Goal: Task Accomplishment & Management: Use online tool/utility

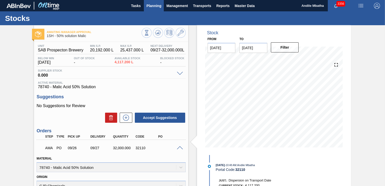
click at [149, 3] on span "Planning" at bounding box center [153, 6] width 15 height 6
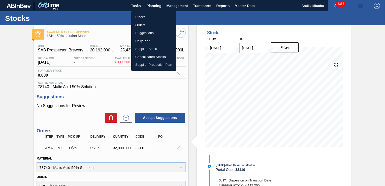
click at [154, 18] on li "Stocks" at bounding box center [153, 17] width 45 height 8
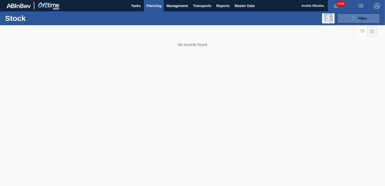
click at [360, 18] on span "Filter" at bounding box center [362, 18] width 9 height 4
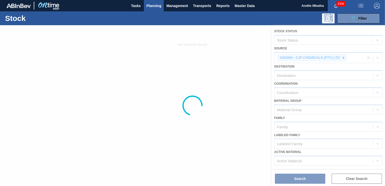
click at [343, 57] on div at bounding box center [192, 105] width 385 height 161
click at [225, 84] on div at bounding box center [192, 105] width 385 height 161
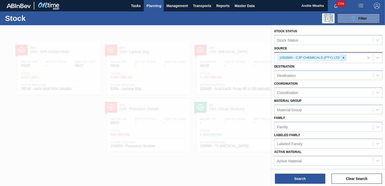
click at [343, 57] on icon at bounding box center [343, 58] width 4 height 4
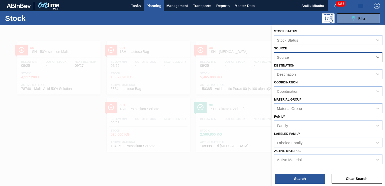
click at [323, 57] on div "Source" at bounding box center [323, 56] width 98 height 7
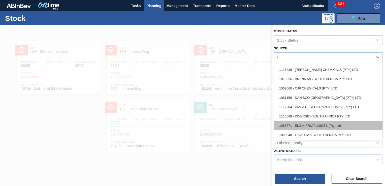
type input "in"
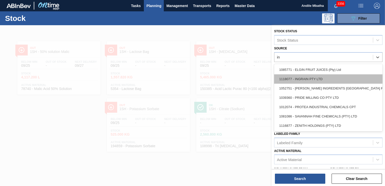
click at [300, 80] on div "1118077 - INGRAIN PTY LTD" at bounding box center [328, 78] width 108 height 9
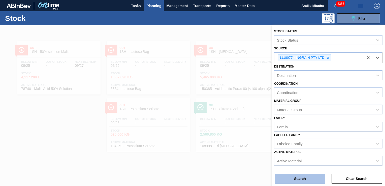
click at [292, 178] on button "Search" at bounding box center [300, 178] width 50 height 10
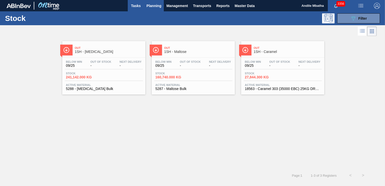
click at [141, 7] on span "Tasks" at bounding box center [135, 6] width 11 height 6
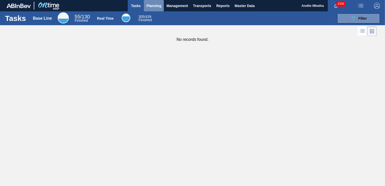
click at [153, 6] on span "Planning" at bounding box center [153, 6] width 15 height 6
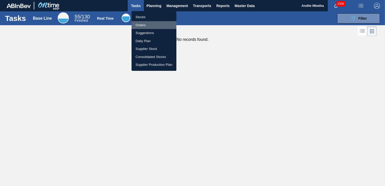
click at [143, 26] on li "Orders" at bounding box center [153, 25] width 45 height 8
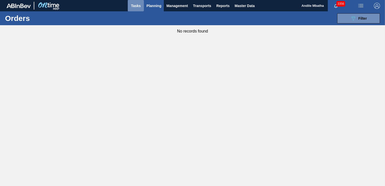
click at [137, 6] on span "Tasks" at bounding box center [135, 6] width 11 height 6
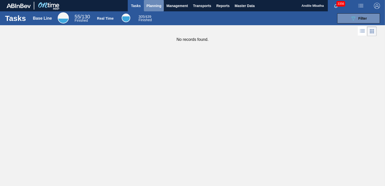
click at [155, 6] on span "Planning" at bounding box center [153, 6] width 15 height 6
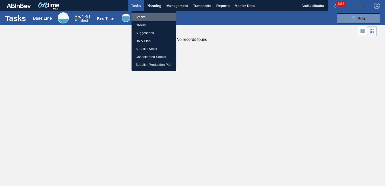
click at [151, 18] on li "Stocks" at bounding box center [153, 17] width 45 height 8
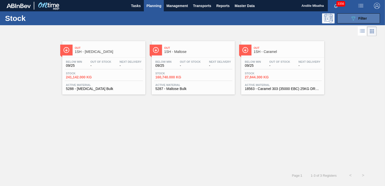
click at [359, 18] on span "Filter" at bounding box center [362, 18] width 9 height 4
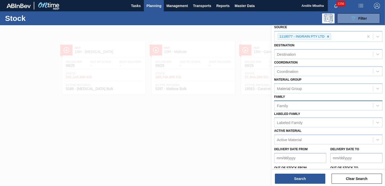
scroll to position [54, 0]
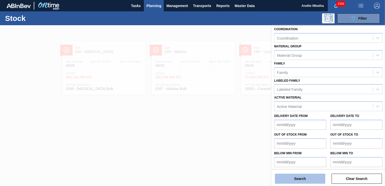
click at [305, 179] on button "Search" at bounding box center [300, 178] width 50 height 10
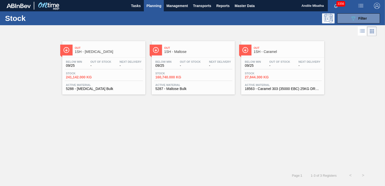
click at [200, 53] on span "1SH - Maltose" at bounding box center [198, 52] width 68 height 4
click at [195, 52] on span "1SH - Maltose" at bounding box center [198, 52] width 68 height 4
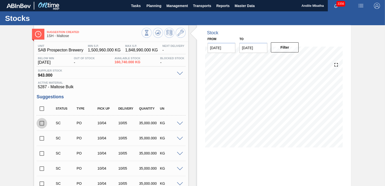
click at [43, 123] on input "checkbox" at bounding box center [41, 123] width 11 height 11
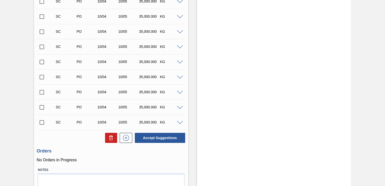
scroll to position [747, 0]
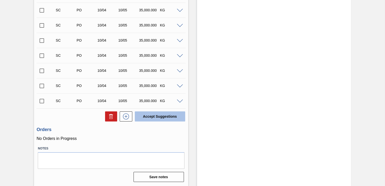
click at [155, 118] on button "Accept Suggestions" at bounding box center [160, 116] width 50 height 10
checkbox input "false"
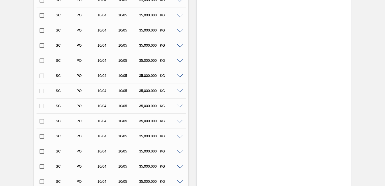
scroll to position [52, 0]
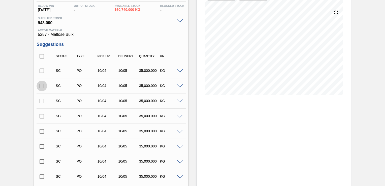
click at [43, 86] on input "checkbox" at bounding box center [41, 86] width 11 height 11
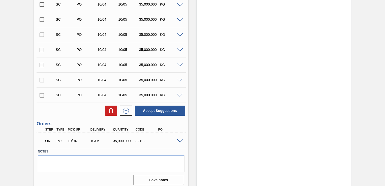
scroll to position [741, 0]
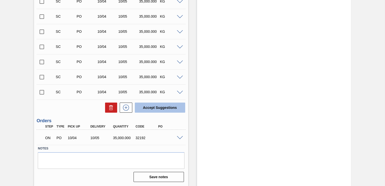
click at [149, 106] on button "Accept Suggestions" at bounding box center [160, 107] width 50 height 10
checkbox input "false"
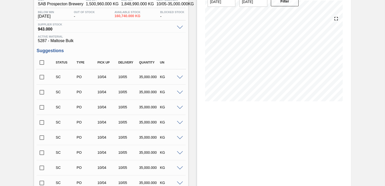
scroll to position [21, 0]
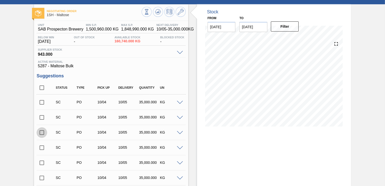
click at [42, 133] on input "checkbox" at bounding box center [41, 132] width 11 height 11
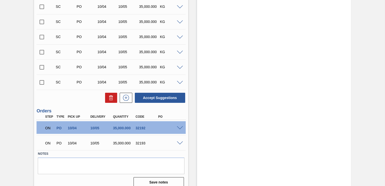
scroll to position [741, 0]
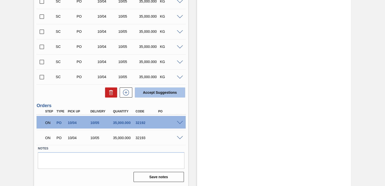
click at [161, 92] on button "Accept Suggestions" at bounding box center [160, 92] width 50 height 10
checkbox input "false"
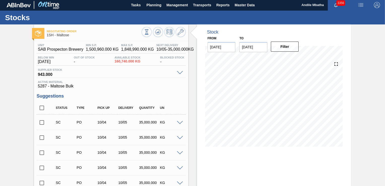
scroll to position [0, 0]
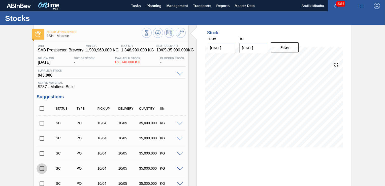
click at [40, 167] on input "checkbox" at bounding box center [41, 168] width 11 height 11
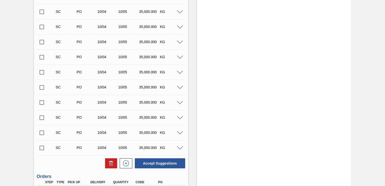
scroll to position [741, 0]
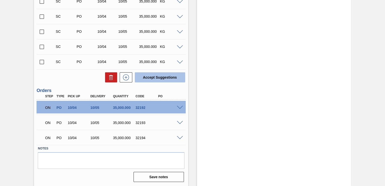
click at [152, 78] on button "Accept Suggestions" at bounding box center [160, 77] width 50 height 10
checkbox input "false"
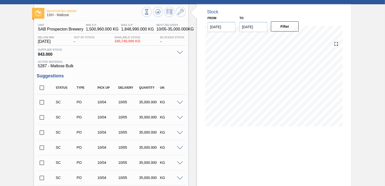
scroll to position [0, 0]
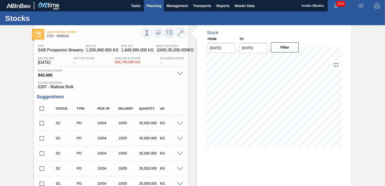
click at [159, 5] on span "Planning" at bounding box center [153, 6] width 15 height 6
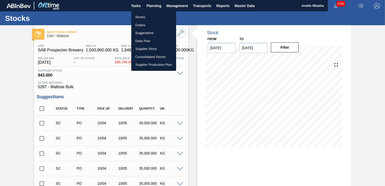
click at [147, 16] on li "Stocks" at bounding box center [153, 17] width 45 height 8
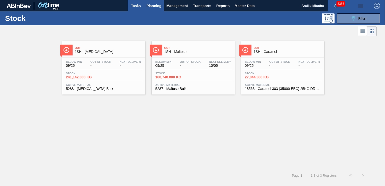
click at [142, 6] on button "Tasks" at bounding box center [136, 5] width 16 height 11
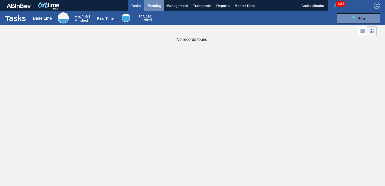
click at [153, 6] on span "Planning" at bounding box center [153, 6] width 15 height 6
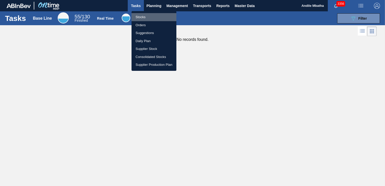
click at [147, 18] on li "Stocks" at bounding box center [153, 17] width 45 height 8
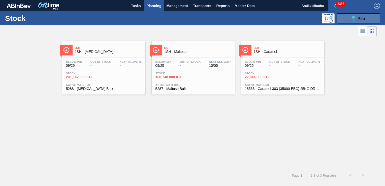
click at [363, 18] on span "Filter" at bounding box center [362, 18] width 9 height 4
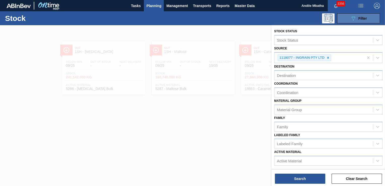
click at [362, 18] on span "Filter" at bounding box center [362, 18] width 9 height 4
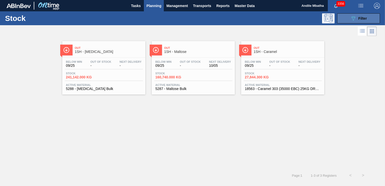
click at [362, 18] on span "Filter" at bounding box center [362, 18] width 9 height 4
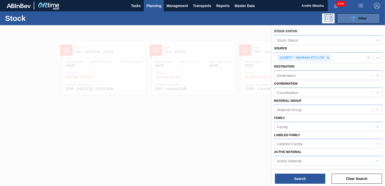
click at [362, 18] on span "Filter" at bounding box center [362, 18] width 9 height 4
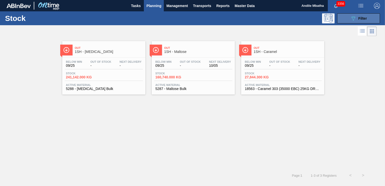
click at [362, 18] on span "Filter" at bounding box center [362, 18] width 9 height 4
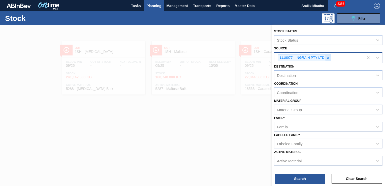
click at [326, 57] on icon at bounding box center [328, 58] width 4 height 4
click at [223, 126] on div at bounding box center [192, 118] width 385 height 186
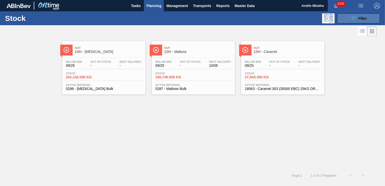
click at [353, 21] on icon "089F7B8B-B2A5-4AFE-B5C0-19BA573D28AC" at bounding box center [353, 18] width 6 height 6
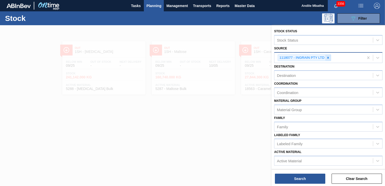
click at [327, 57] on icon at bounding box center [328, 58] width 2 height 2
click at [246, 135] on div at bounding box center [192, 118] width 385 height 186
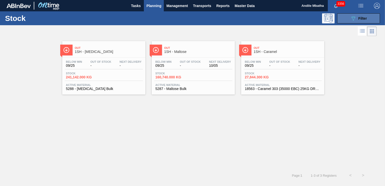
click at [359, 17] on span "Filter" at bounding box center [362, 18] width 9 height 4
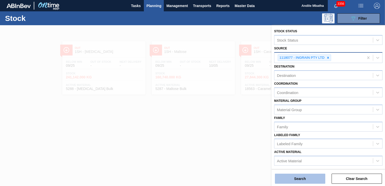
click at [307, 175] on button "Search" at bounding box center [300, 178] width 50 height 10
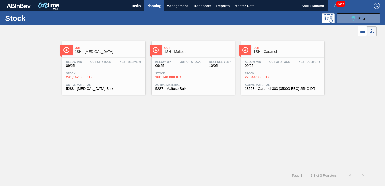
click at [115, 52] on span "1SH - [MEDICAL_DATA]" at bounding box center [109, 52] width 68 height 4
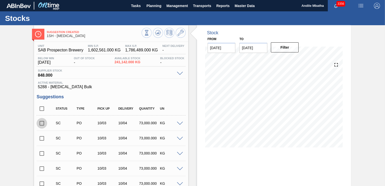
click at [43, 124] on input "checkbox" at bounding box center [41, 123] width 11 height 11
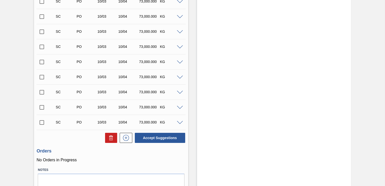
scroll to position [339, 0]
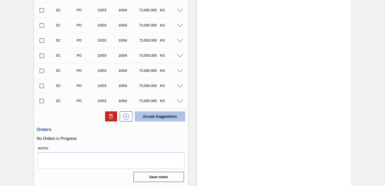
click at [153, 119] on button "Accept Suggestions" at bounding box center [160, 116] width 50 height 10
checkbox input "false"
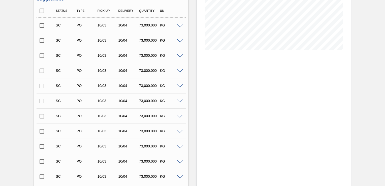
scroll to position [0, 0]
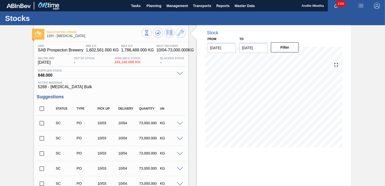
click at [41, 140] on input "checkbox" at bounding box center [41, 138] width 11 height 11
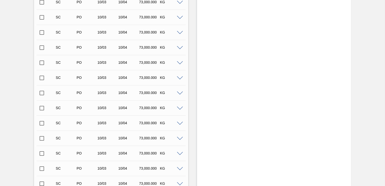
scroll to position [333, 0]
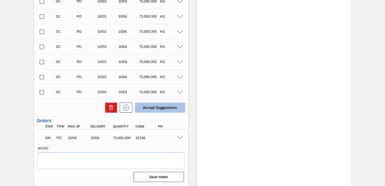
click at [160, 110] on button "Accept Suggestions" at bounding box center [160, 107] width 50 height 10
checkbox input "false"
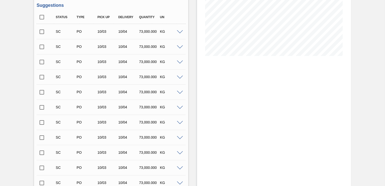
scroll to position [41, 0]
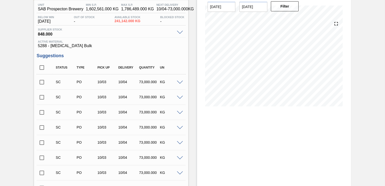
click at [45, 113] on input "checkbox" at bounding box center [41, 112] width 11 height 11
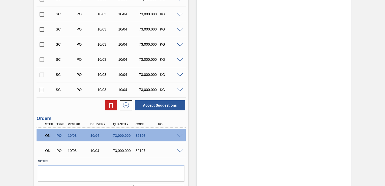
scroll to position [333, 0]
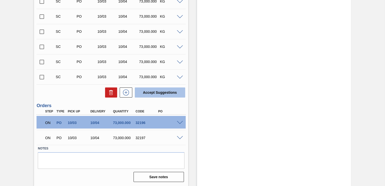
click at [155, 93] on button "Accept Suggestions" at bounding box center [160, 92] width 50 height 10
checkbox input "false"
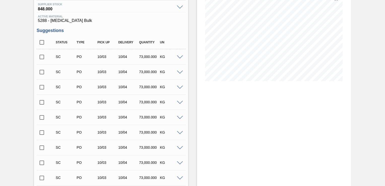
scroll to position [0, 0]
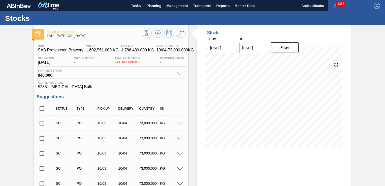
click at [43, 168] on input "checkbox" at bounding box center [41, 168] width 11 height 11
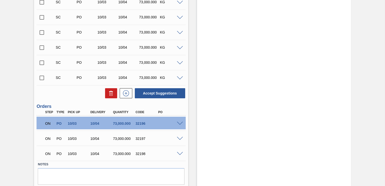
scroll to position [333, 0]
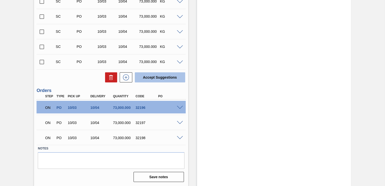
click at [167, 79] on button "Accept Suggestions" at bounding box center [160, 77] width 50 height 10
checkbox input "false"
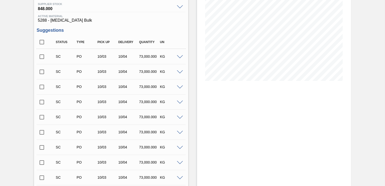
scroll to position [66, 0]
click at [43, 117] on input "checkbox" at bounding box center [41, 117] width 11 height 11
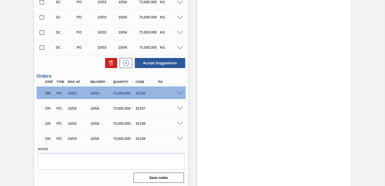
scroll to position [333, 0]
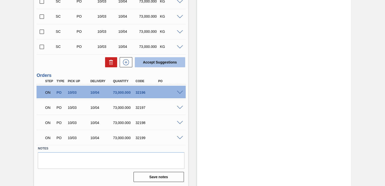
click at [160, 63] on button "Accept Suggestions" at bounding box center [160, 62] width 50 height 10
checkbox input "false"
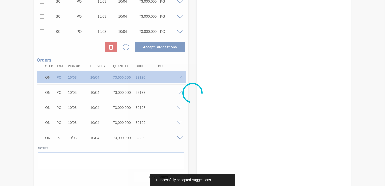
scroll to position [318, 0]
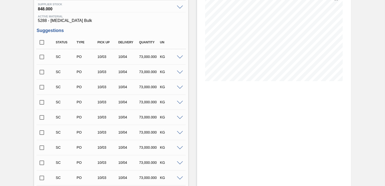
scroll to position [0, 0]
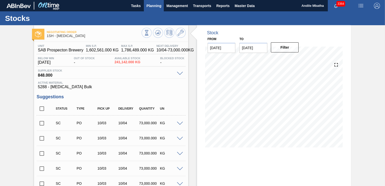
click at [156, 5] on span "Planning" at bounding box center [153, 6] width 15 height 6
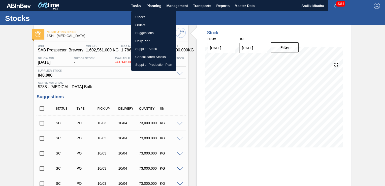
click at [150, 15] on li "Stocks" at bounding box center [153, 17] width 45 height 8
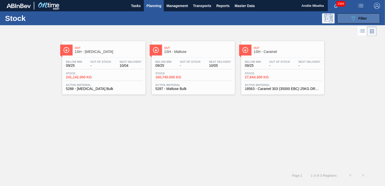
click at [362, 16] on span "Filter" at bounding box center [362, 18] width 9 height 4
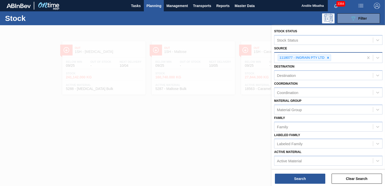
drag, startPoint x: 327, startPoint y: 58, endPoint x: 313, endPoint y: 57, distance: 13.6
click at [326, 58] on icon at bounding box center [328, 58] width 4 height 4
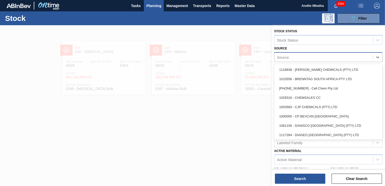
click at [303, 56] on div "Source" at bounding box center [323, 56] width 98 height 7
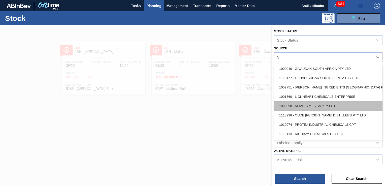
type input "SU"
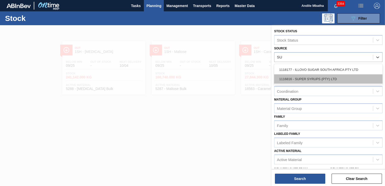
click at [290, 77] on div "1116816 - SUPER SYRUPS (PTY) LTD" at bounding box center [328, 78] width 108 height 9
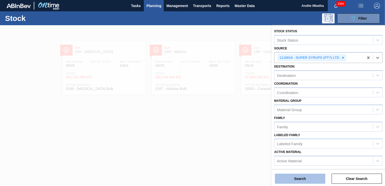
click at [304, 179] on button "Search" at bounding box center [300, 178] width 50 height 10
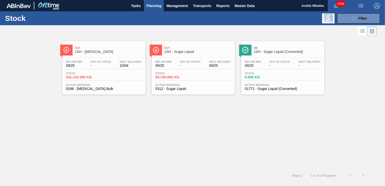
click at [175, 73] on span "Stock" at bounding box center [172, 73] width 35 height 3
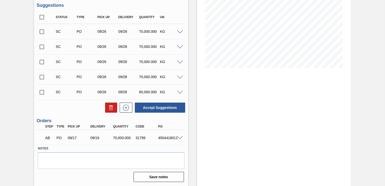
scroll to position [54, 0]
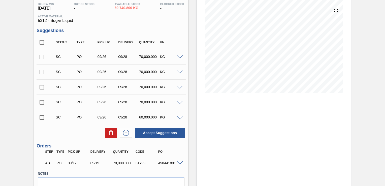
click at [179, 58] on span at bounding box center [180, 57] width 6 height 4
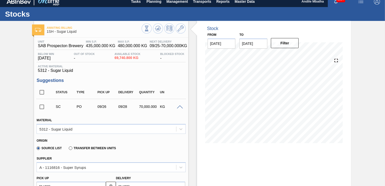
scroll to position [4, 0]
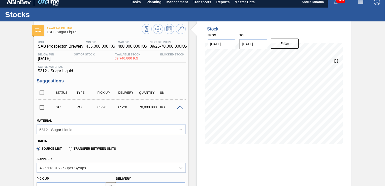
click at [41, 107] on input "checkbox" at bounding box center [41, 107] width 11 height 11
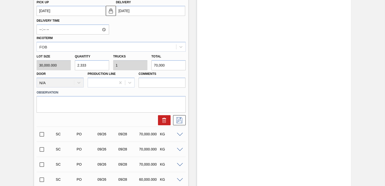
scroll to position [267, 0]
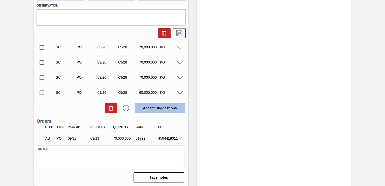
click at [170, 109] on button "Accept Suggestions" at bounding box center [160, 108] width 50 height 10
checkbox input "false"
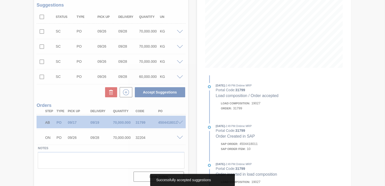
scroll to position [64, 0]
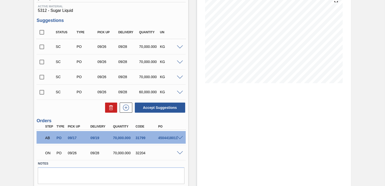
click at [41, 46] on input "checkbox" at bounding box center [41, 47] width 11 height 11
click at [171, 109] on button "Accept Suggestions" at bounding box center [160, 107] width 50 height 10
checkbox input "false"
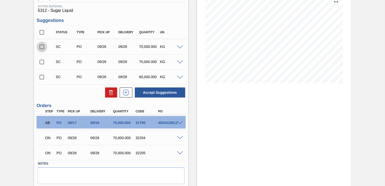
drag, startPoint x: 42, startPoint y: 46, endPoint x: 61, endPoint y: 62, distance: 25.0
click at [42, 46] on input "checkbox" at bounding box center [41, 47] width 11 height 11
click at [169, 91] on button "Accept Suggestions" at bounding box center [160, 92] width 50 height 10
checkbox input "false"
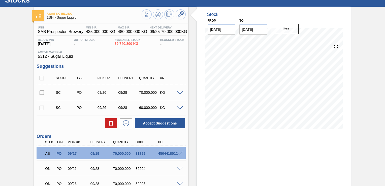
scroll to position [0, 0]
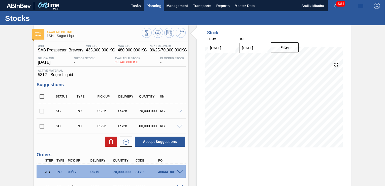
click at [154, 7] on span "Planning" at bounding box center [153, 6] width 15 height 6
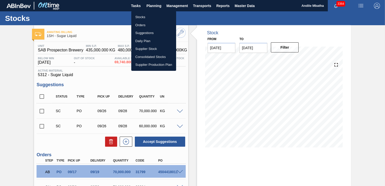
drag, startPoint x: 146, startPoint y: 20, endPoint x: 278, endPoint y: 26, distance: 132.0
click at [146, 20] on li "Stocks" at bounding box center [153, 17] width 45 height 8
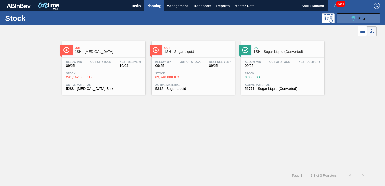
click at [346, 16] on button "089F7B8B-B2A5-4AFE-B5C0-19BA573D28AC Filter" at bounding box center [358, 18] width 43 height 10
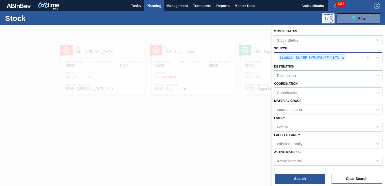
click at [341, 57] on icon at bounding box center [343, 58] width 4 height 4
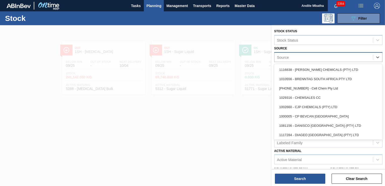
click at [299, 56] on div "Source" at bounding box center [323, 56] width 98 height 7
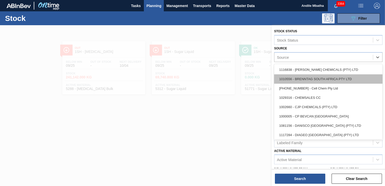
click at [301, 74] on div "1010556 - BRENNTAG SOUTH AFRICA PTY LTD" at bounding box center [328, 78] width 108 height 9
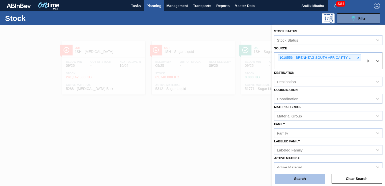
click at [304, 178] on button "Search" at bounding box center [300, 178] width 50 height 10
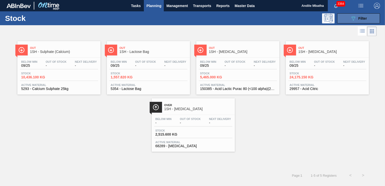
click at [348, 16] on button "089F7B8B-B2A5-4AFE-B5C0-19BA573D28AC Filter" at bounding box center [358, 18] width 43 height 10
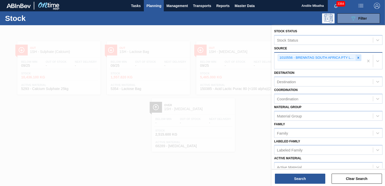
click at [356, 57] on icon at bounding box center [358, 58] width 4 height 4
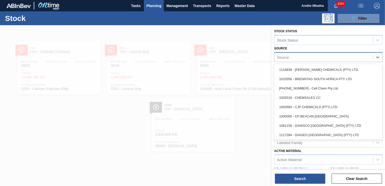
click at [305, 54] on div "Source" at bounding box center [323, 56] width 98 height 7
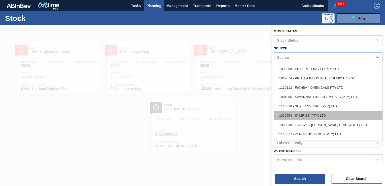
scroll to position [169, 0]
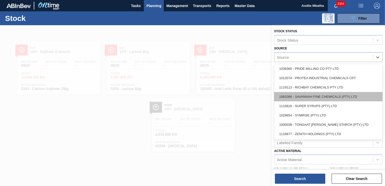
click at [302, 97] on div "1081086 - SAVANNAH FINE CHEMICALS (PTY) LTD" at bounding box center [328, 96] width 108 height 9
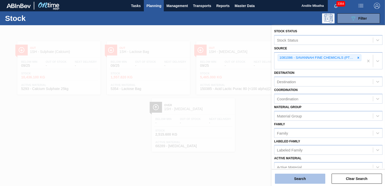
click at [287, 179] on button "Search" at bounding box center [300, 178] width 50 height 10
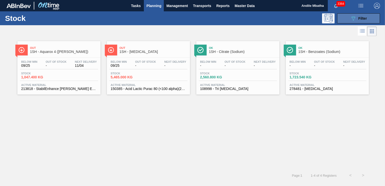
click at [355, 17] on icon "089F7B8B-B2A5-4AFE-B5C0-19BA573D28AC" at bounding box center [353, 18] width 6 height 6
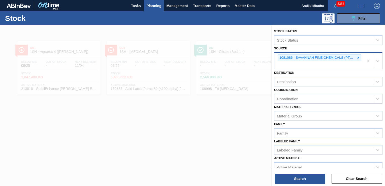
click at [355, 58] on div at bounding box center [358, 58] width 6 height 6
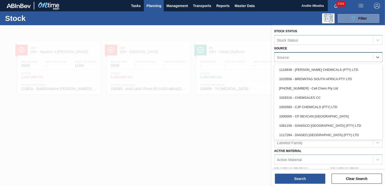
click at [318, 58] on div "Source" at bounding box center [323, 56] width 98 height 7
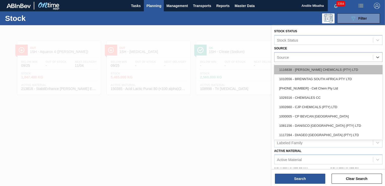
click at [300, 69] on div "1116838 - [PERSON_NAME] CHEMICALS (PTY) LTD" at bounding box center [328, 69] width 108 height 9
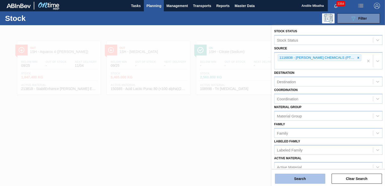
click at [303, 179] on button "Search" at bounding box center [300, 178] width 50 height 10
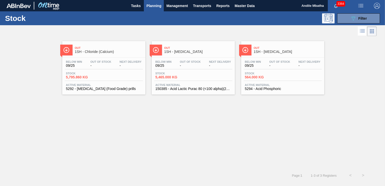
click at [105, 63] on span "Out Of Stock" at bounding box center [100, 61] width 21 height 3
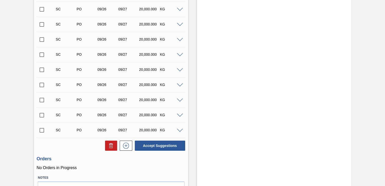
scroll to position [354, 0]
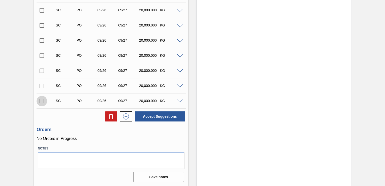
click at [41, 100] on input "checkbox" at bounding box center [41, 101] width 11 height 11
click at [165, 116] on button "Accept Suggestions" at bounding box center [160, 116] width 50 height 10
checkbox input "false"
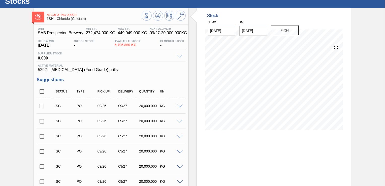
scroll to position [0, 0]
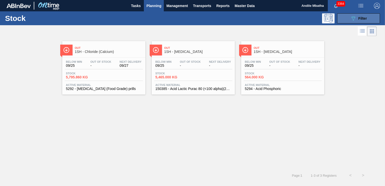
click at [359, 19] on span "Filter" at bounding box center [362, 18] width 9 height 4
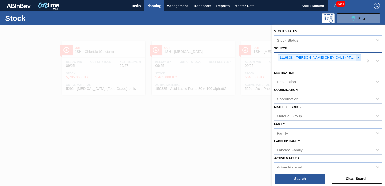
click at [356, 58] on icon at bounding box center [358, 58] width 4 height 4
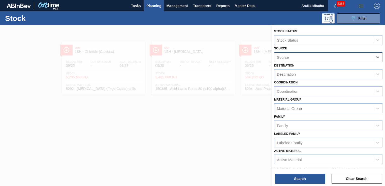
click at [306, 57] on div "Source" at bounding box center [323, 56] width 98 height 7
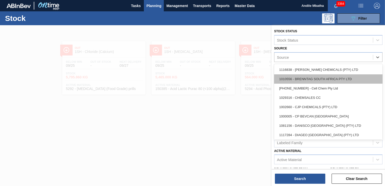
click at [303, 76] on div "1010556 - BRENNTAG SOUTH AFRICA PTY LTD" at bounding box center [328, 78] width 108 height 9
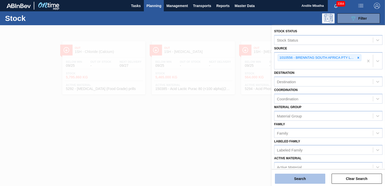
click at [290, 174] on button "Search" at bounding box center [300, 178] width 50 height 10
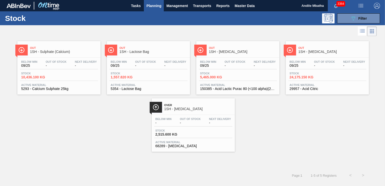
click at [66, 67] on span "-" at bounding box center [56, 66] width 21 height 4
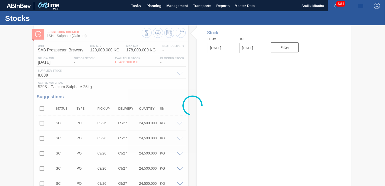
type input "[DATE]"
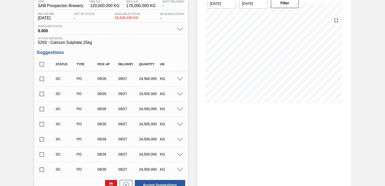
scroll to position [113, 0]
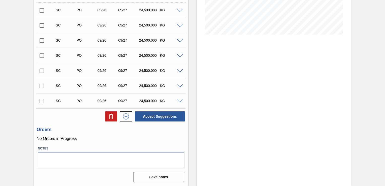
click at [43, 101] on input "checkbox" at bounding box center [41, 101] width 11 height 11
checkbox input "false"
click at [86, 124] on div "Unit SAB Prospecton Brewery MIN S.P. 120,000.000 KG MAX S.P. 178,000.000 KG Nex…" at bounding box center [111, 56] width 154 height 254
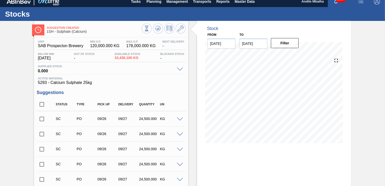
scroll to position [0, 0]
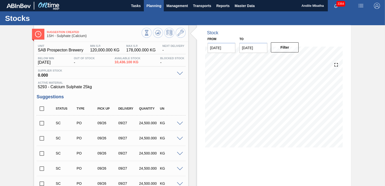
click at [152, 7] on span "Planning" at bounding box center [153, 6] width 15 height 6
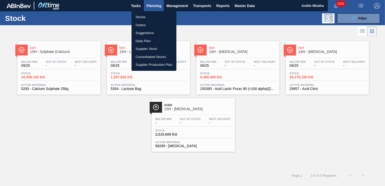
click at [89, 134] on div at bounding box center [192, 93] width 385 height 186
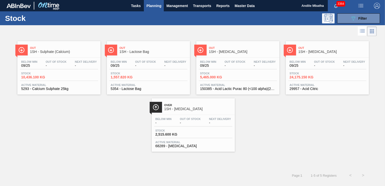
click at [137, 64] on span "-" at bounding box center [145, 66] width 21 height 4
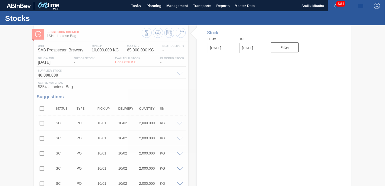
type input "[DATE]"
